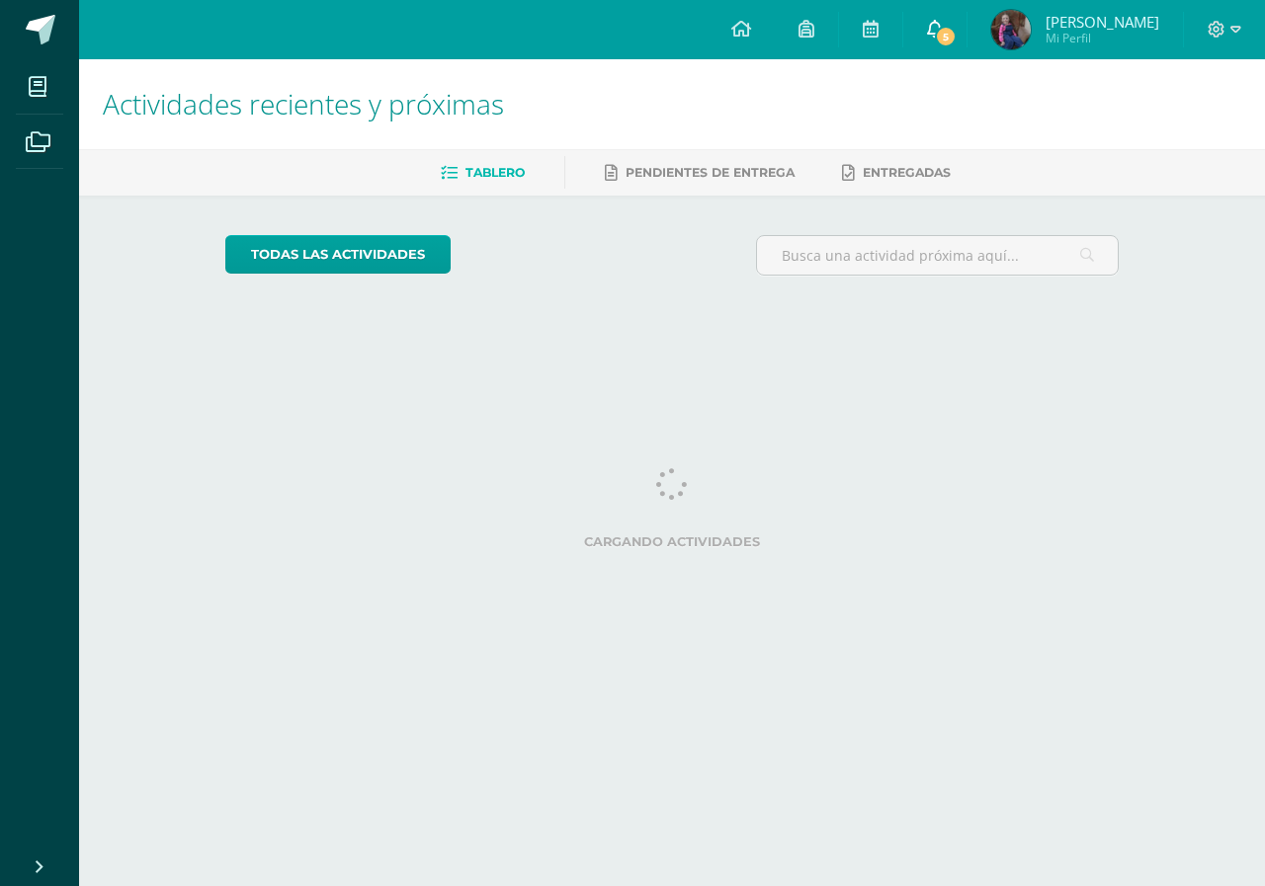
click at [927, 29] on icon at bounding box center [935, 29] width 16 height 18
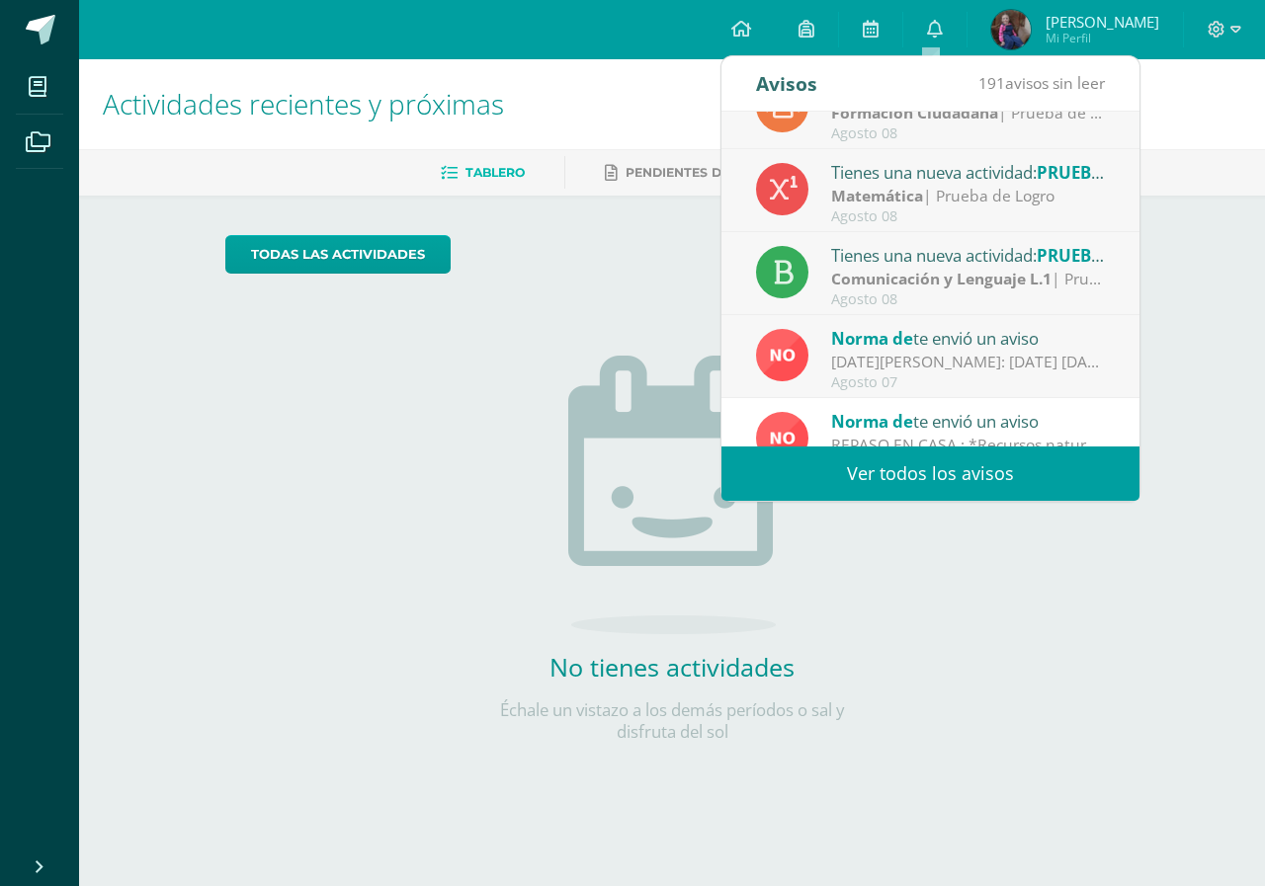
scroll to position [329, 0]
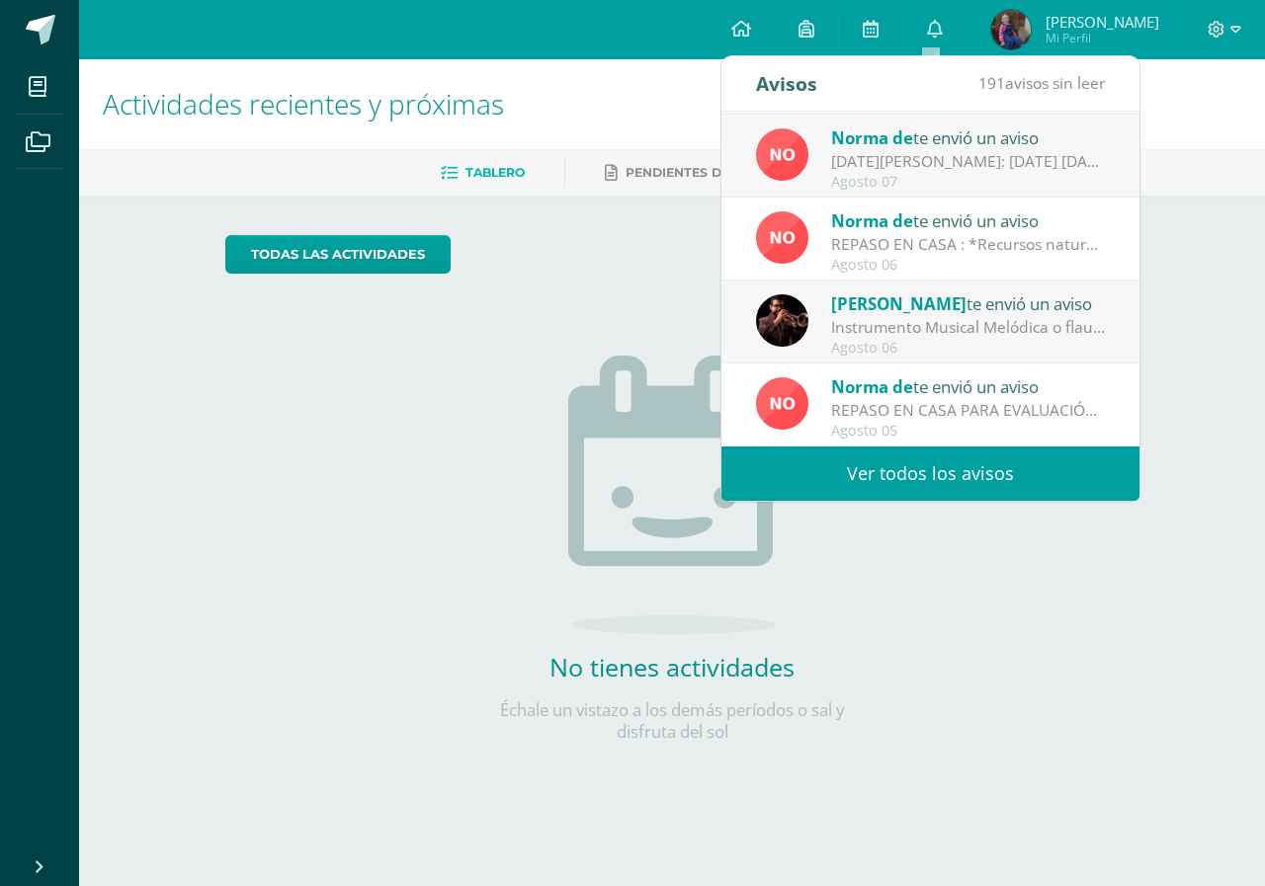
click at [851, 483] on link "Ver todos los avisos" at bounding box center [930, 474] width 418 height 54
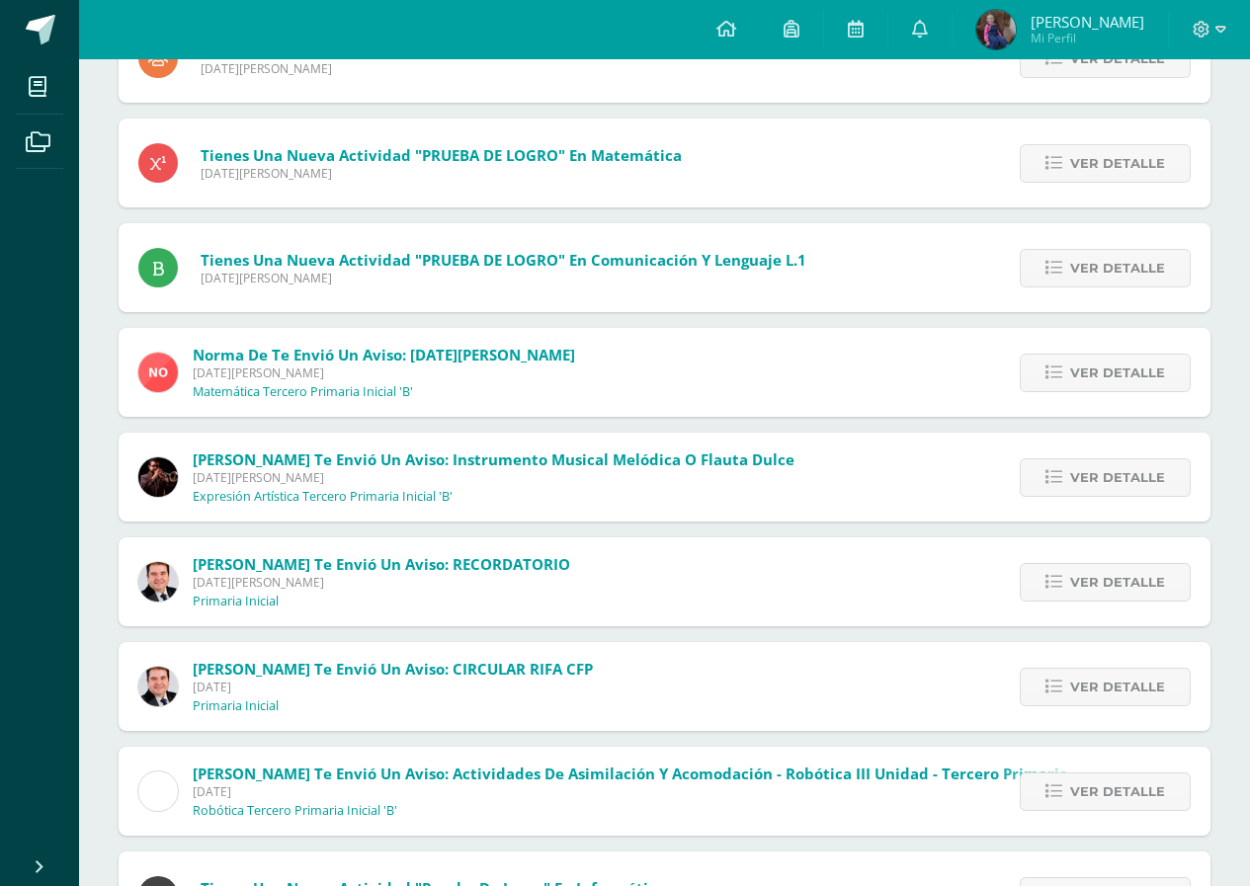
scroll to position [527, 0]
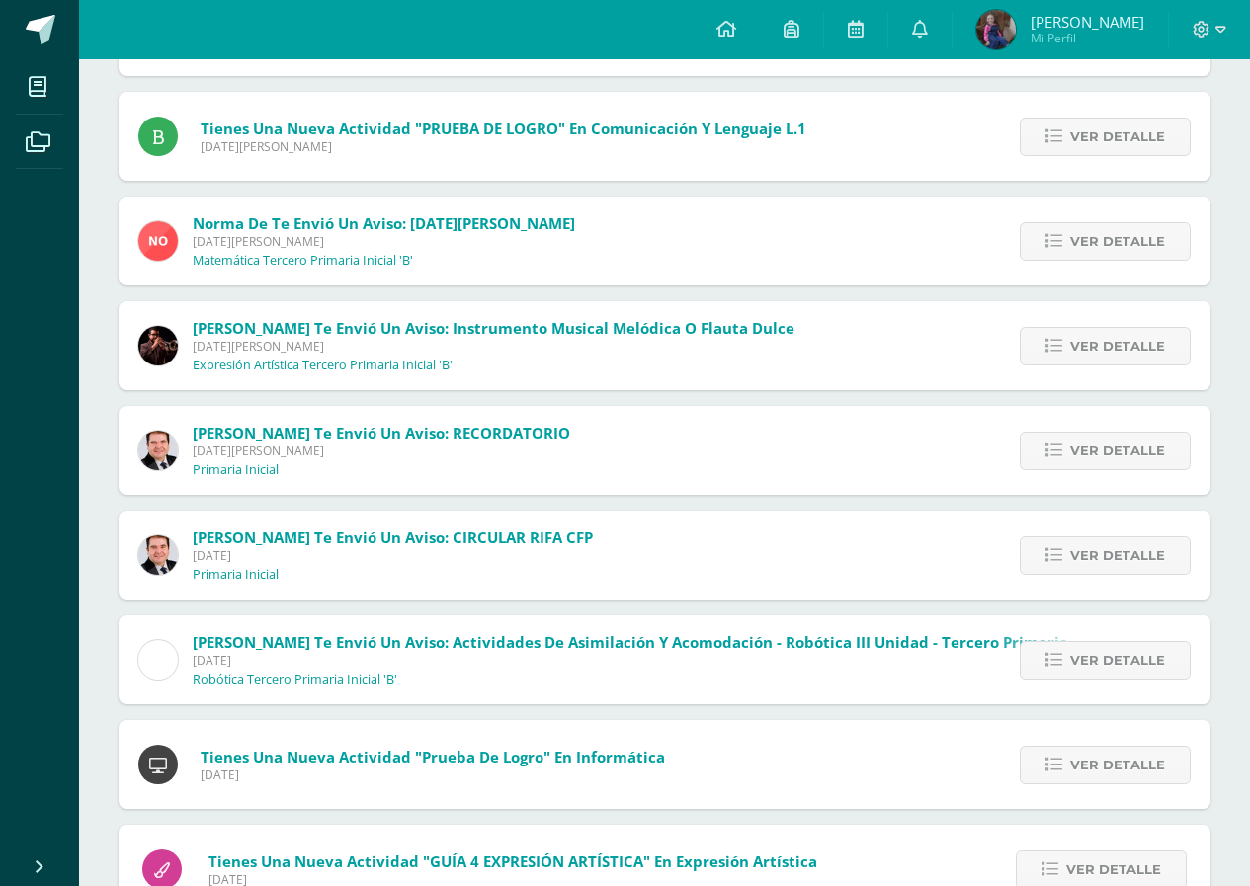
click at [382, 658] on span "[DATE]" at bounding box center [631, 660] width 876 height 17
click at [1128, 660] on span "Ver detalle" at bounding box center [1117, 660] width 95 height 37
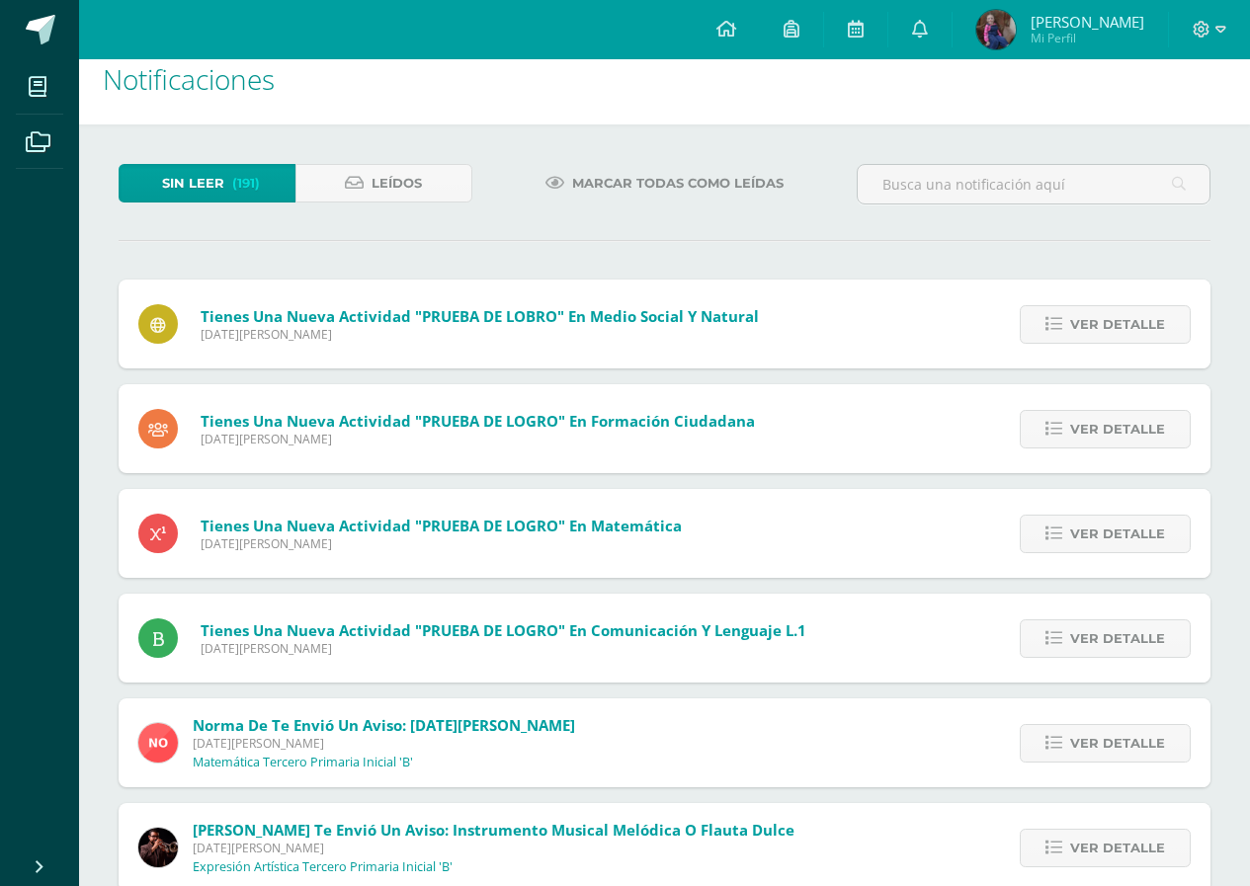
scroll to position [0, 0]
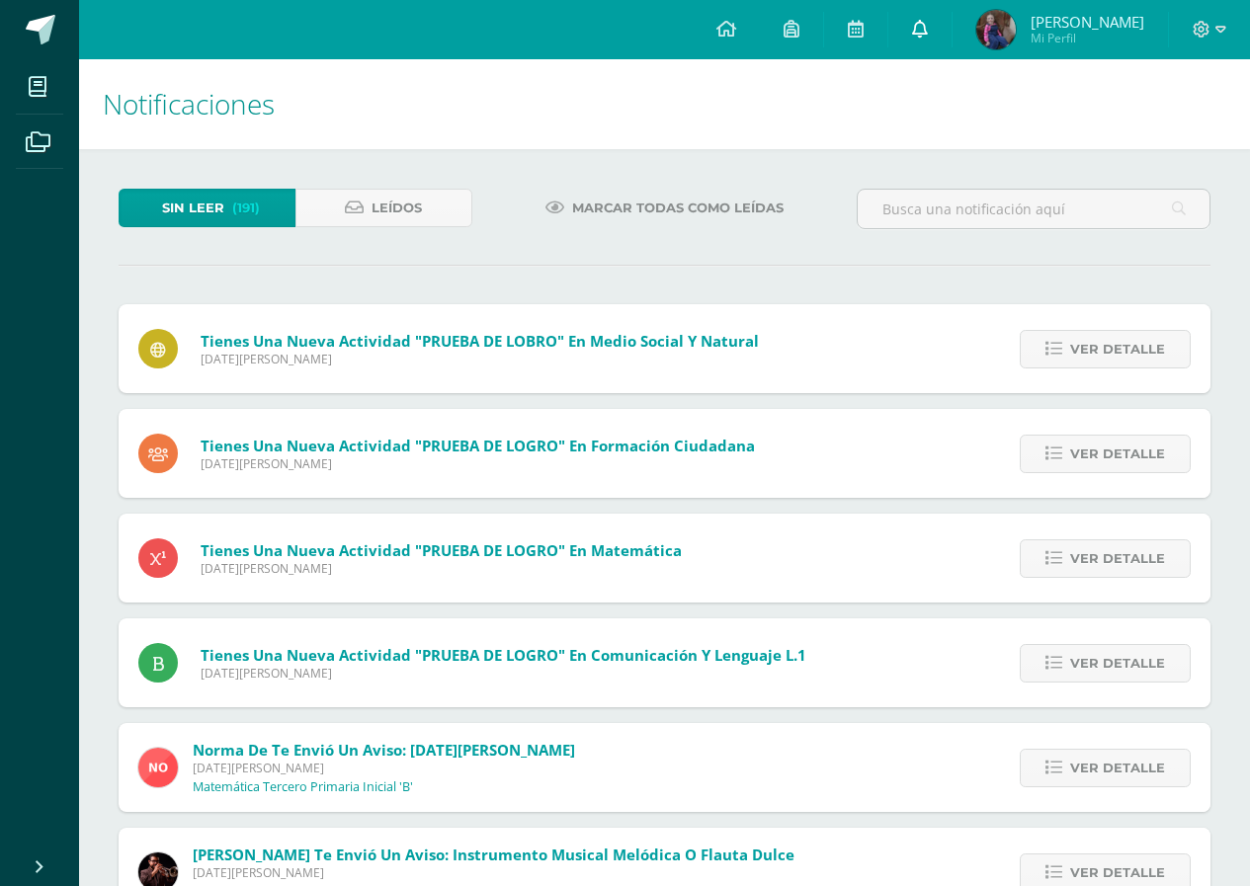
click at [917, 25] on icon at bounding box center [920, 29] width 16 height 18
